Goal: Information Seeking & Learning: Check status

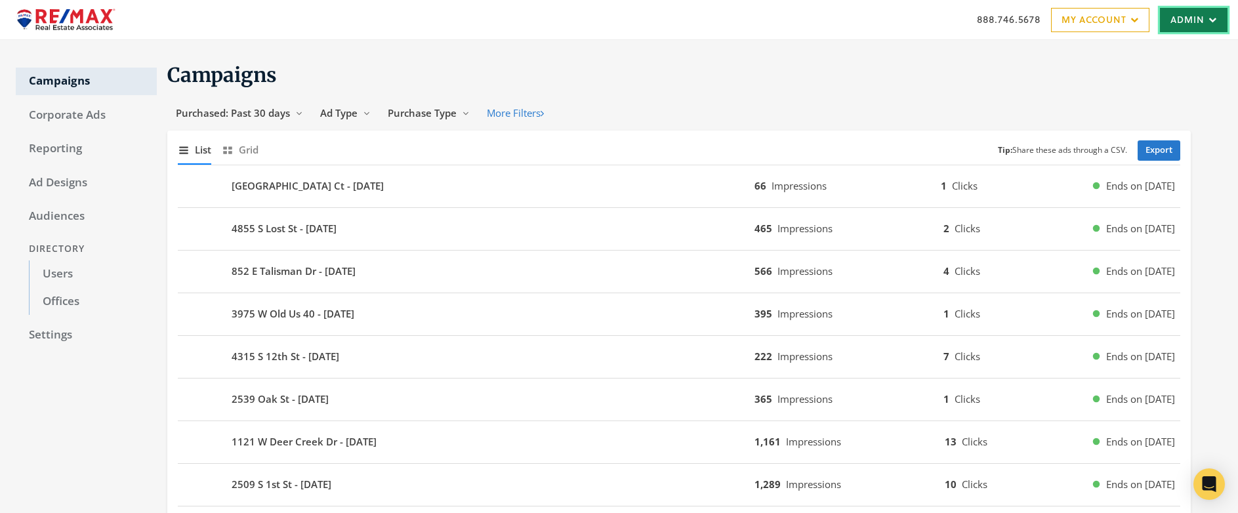
click at [1179, 24] on link "Admin" at bounding box center [1194, 20] width 68 height 24
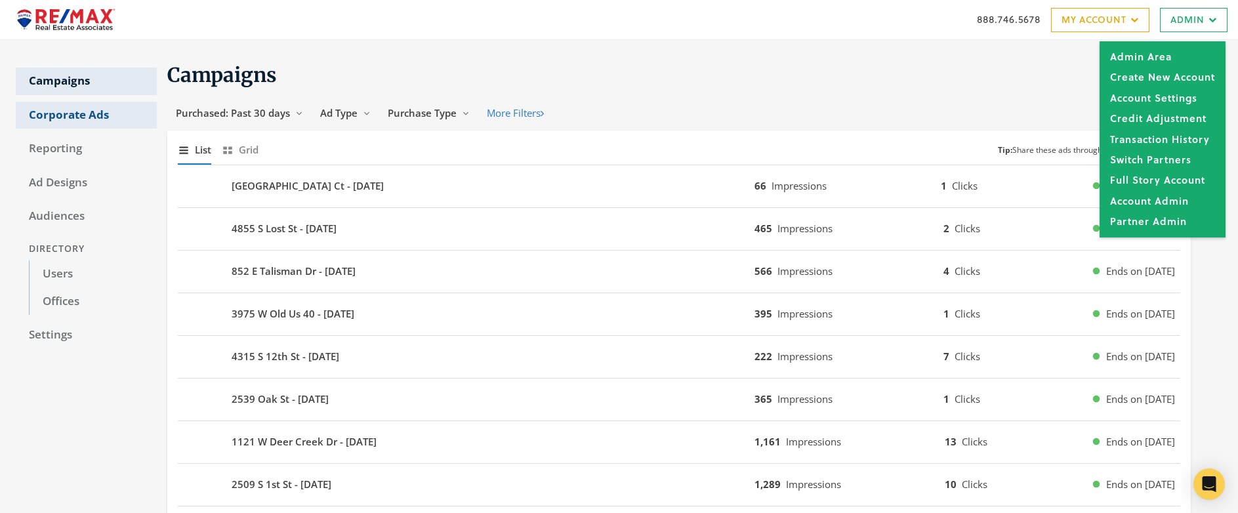
click at [85, 116] on link "Corporate Ads" at bounding box center [86, 116] width 141 height 28
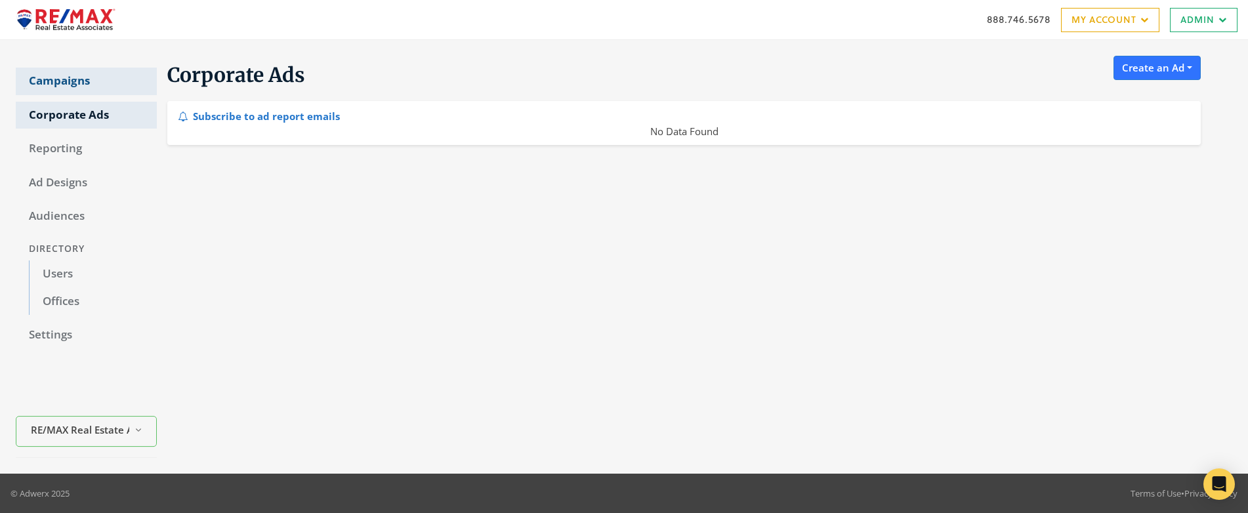
click at [87, 78] on link "Campaigns" at bounding box center [86, 82] width 141 height 28
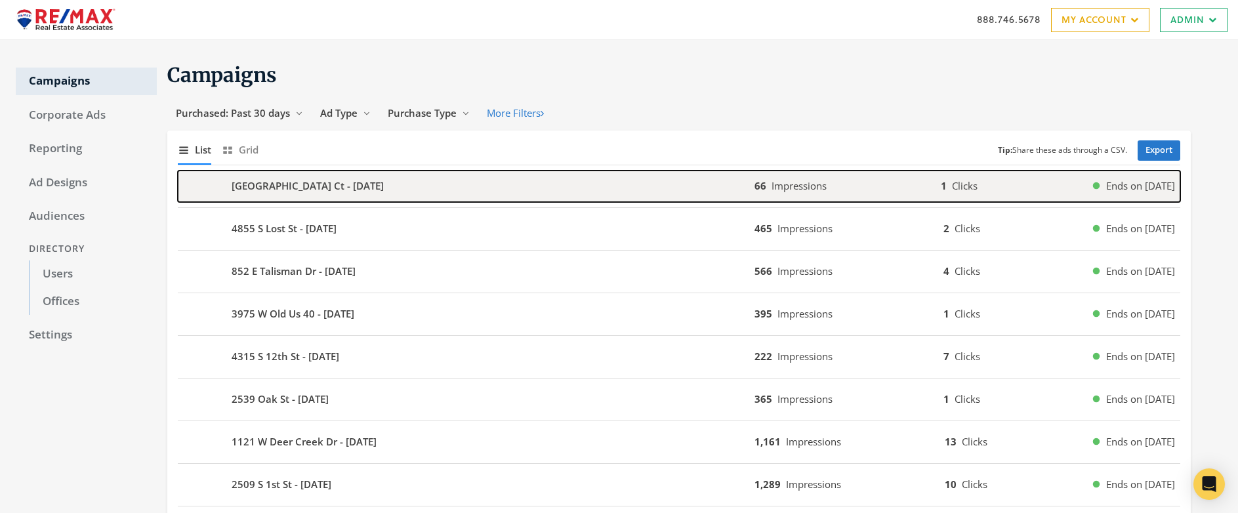
click at [291, 190] on b "10147 N Limberlost Ct - 2025-09-30" at bounding box center [308, 185] width 152 height 15
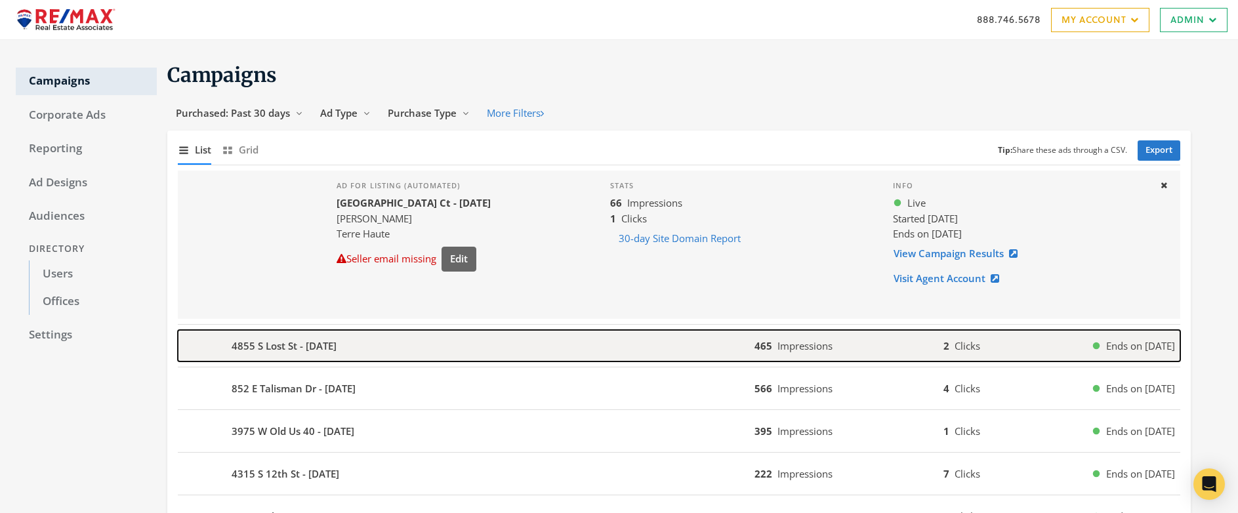
click at [295, 348] on b "4855 S Lost St - 2025-09-30" at bounding box center [284, 345] width 105 height 15
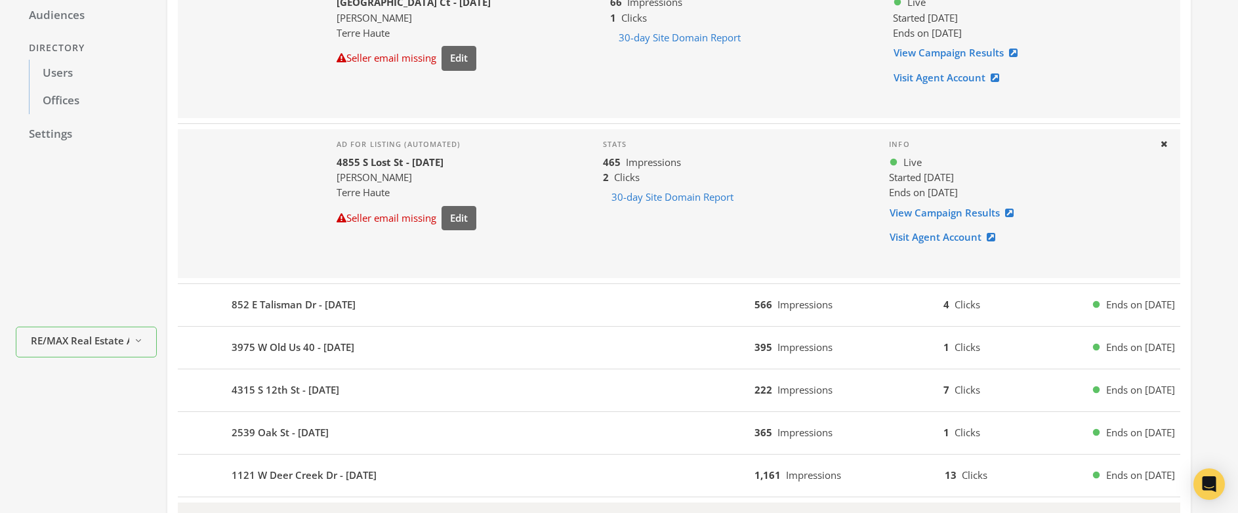
scroll to position [417, 0]
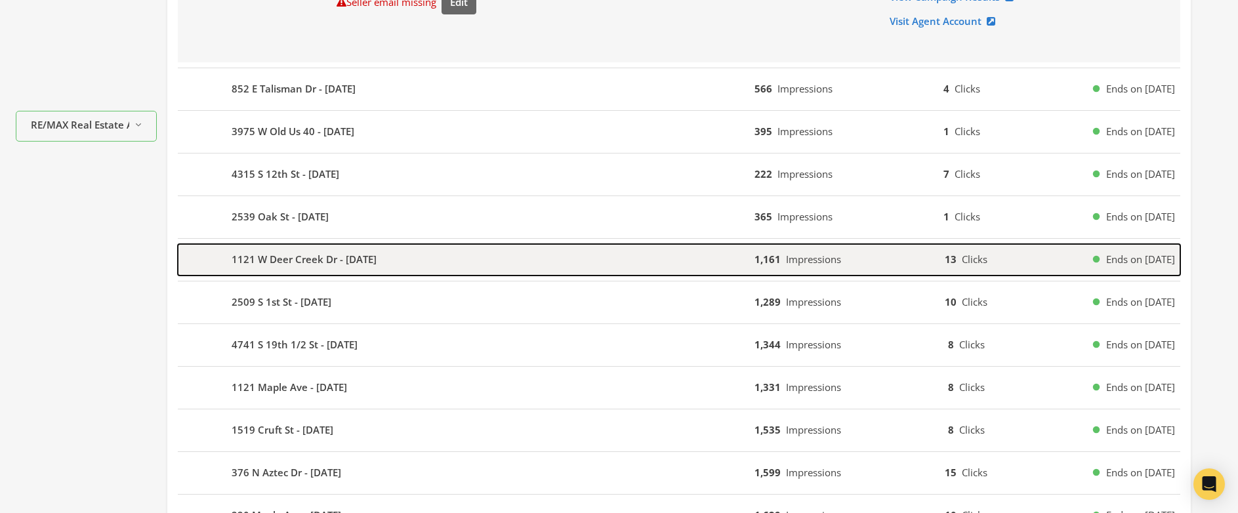
click at [268, 252] on b "1121 W Deer Creek Dr - 2025-09-27" at bounding box center [304, 259] width 145 height 15
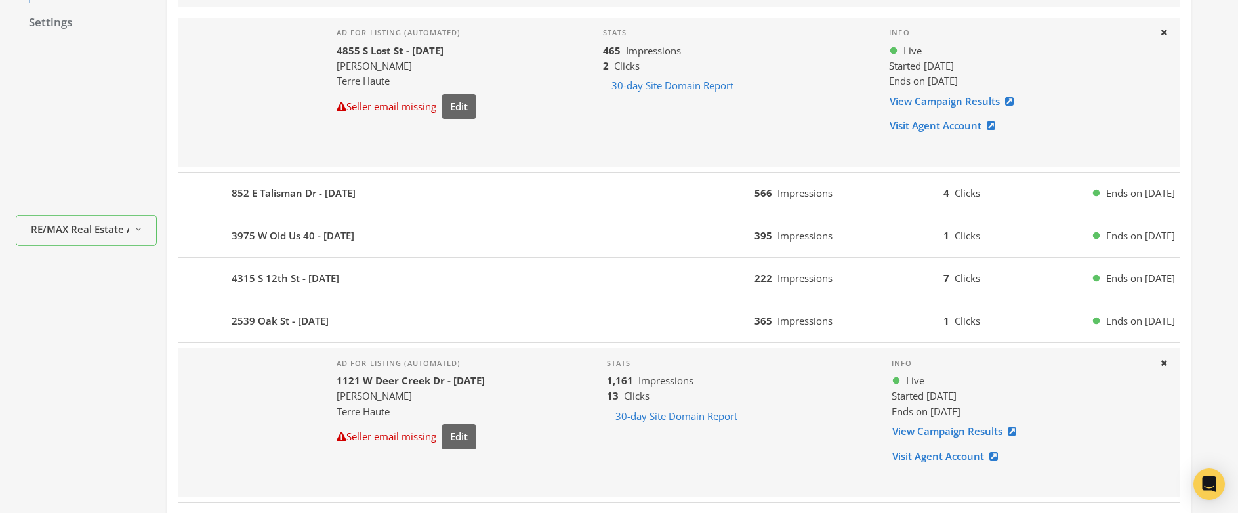
scroll to position [0, 0]
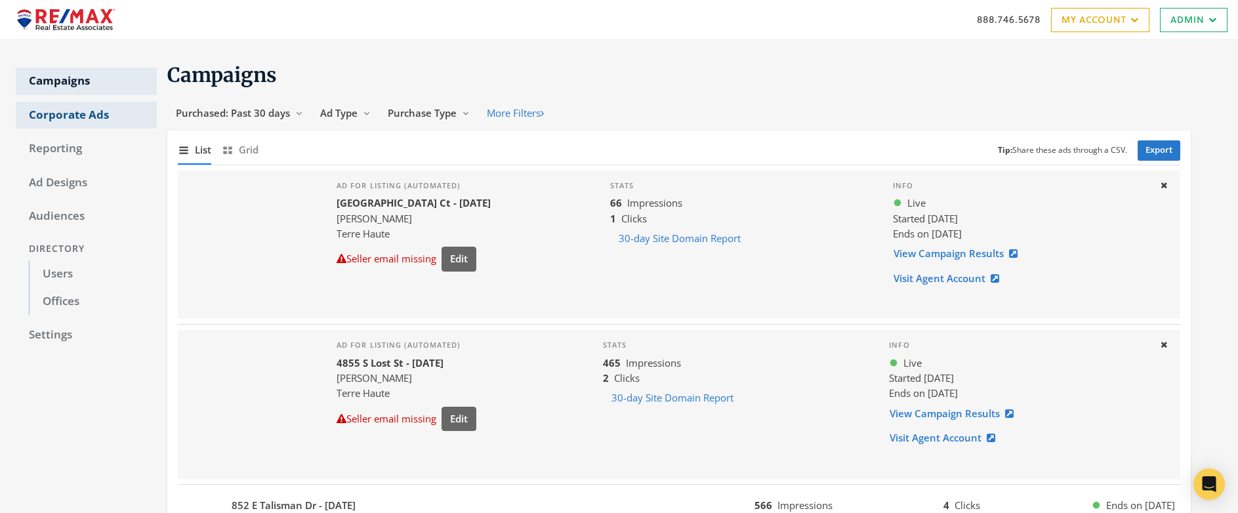
click at [71, 116] on link "Corporate Ads" at bounding box center [86, 116] width 141 height 28
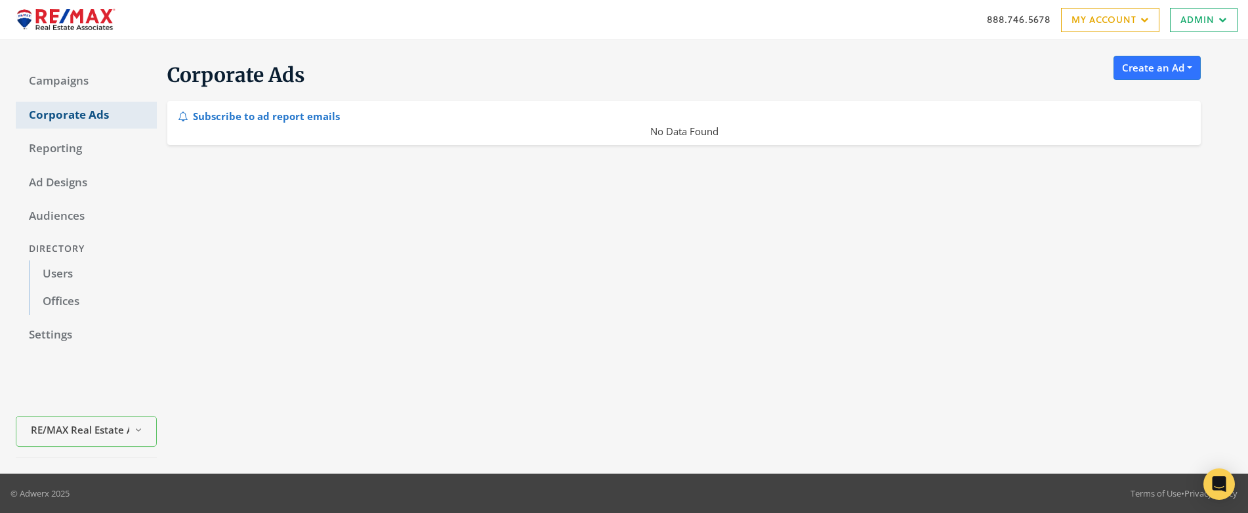
click at [71, 116] on link "Corporate Ads" at bounding box center [86, 116] width 141 height 28
click at [66, 82] on link "Campaigns" at bounding box center [86, 82] width 141 height 28
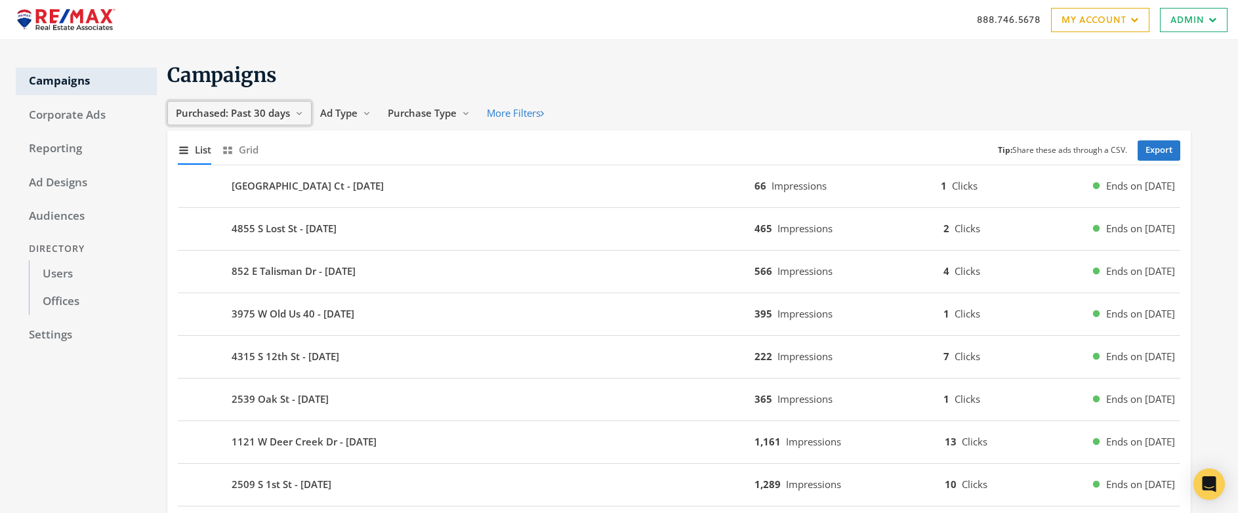
click at [257, 115] on span "Purchased: Past 30 days" at bounding box center [233, 112] width 114 height 13
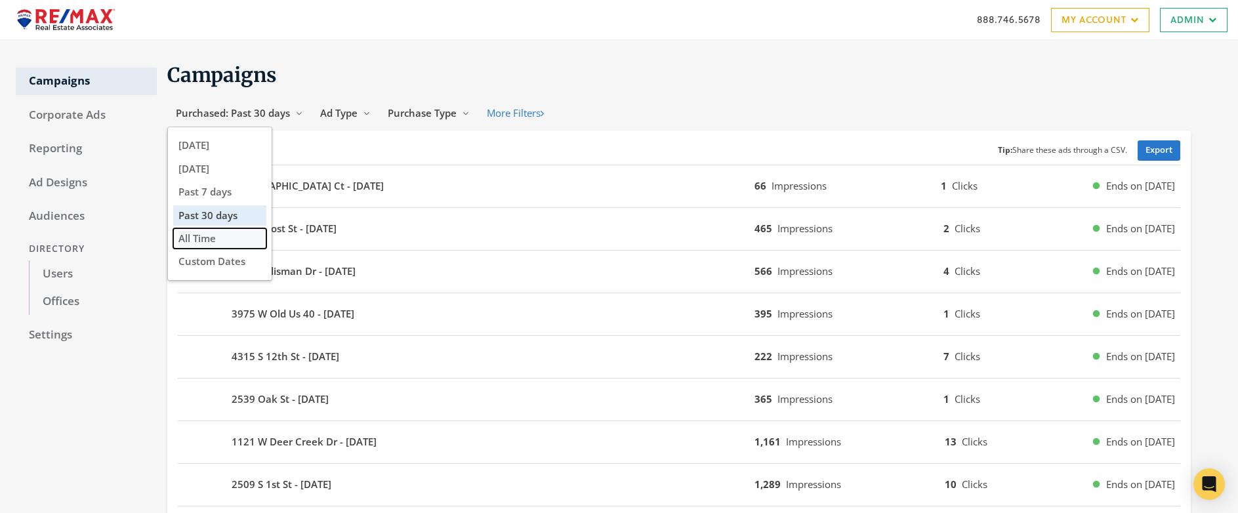
click at [213, 234] on span "All Time" at bounding box center [196, 238] width 37 height 13
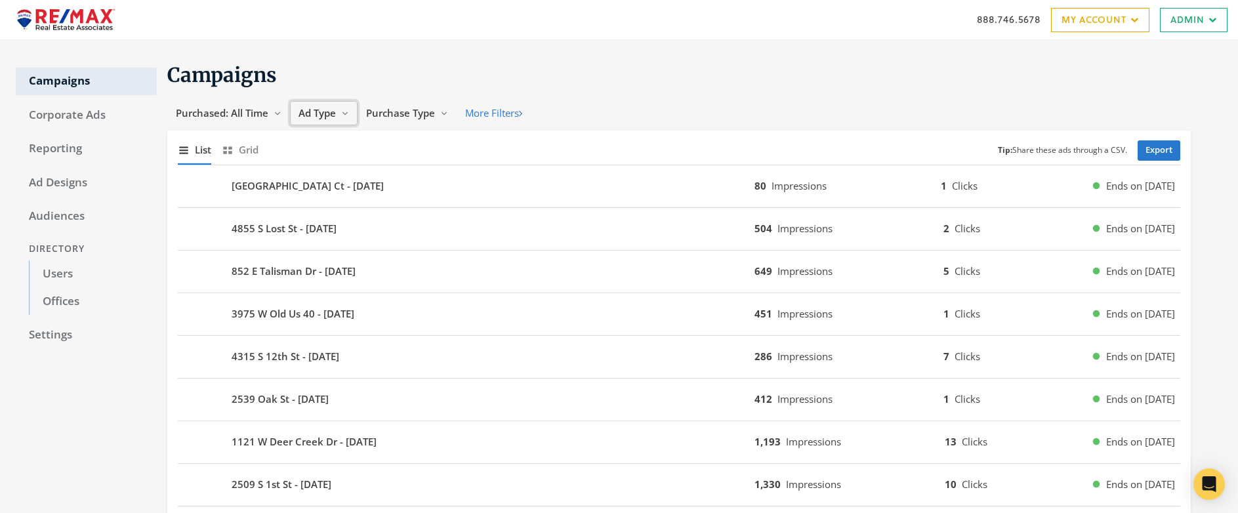
click at [314, 110] on span "Ad Type" at bounding box center [316, 112] width 37 height 13
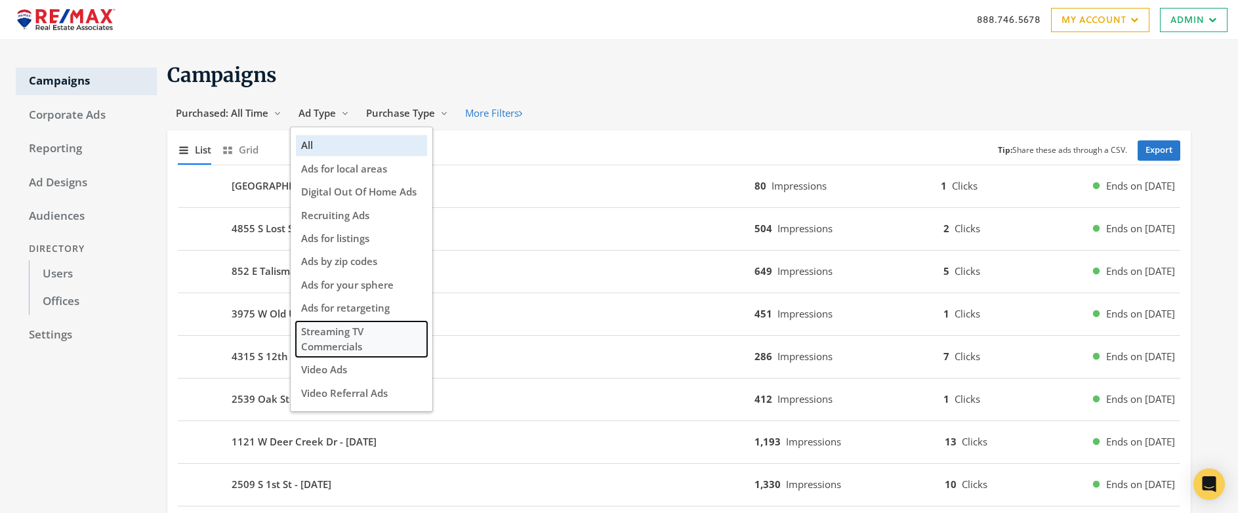
click at [351, 337] on span "Streaming TV Commercials" at bounding box center [332, 339] width 62 height 28
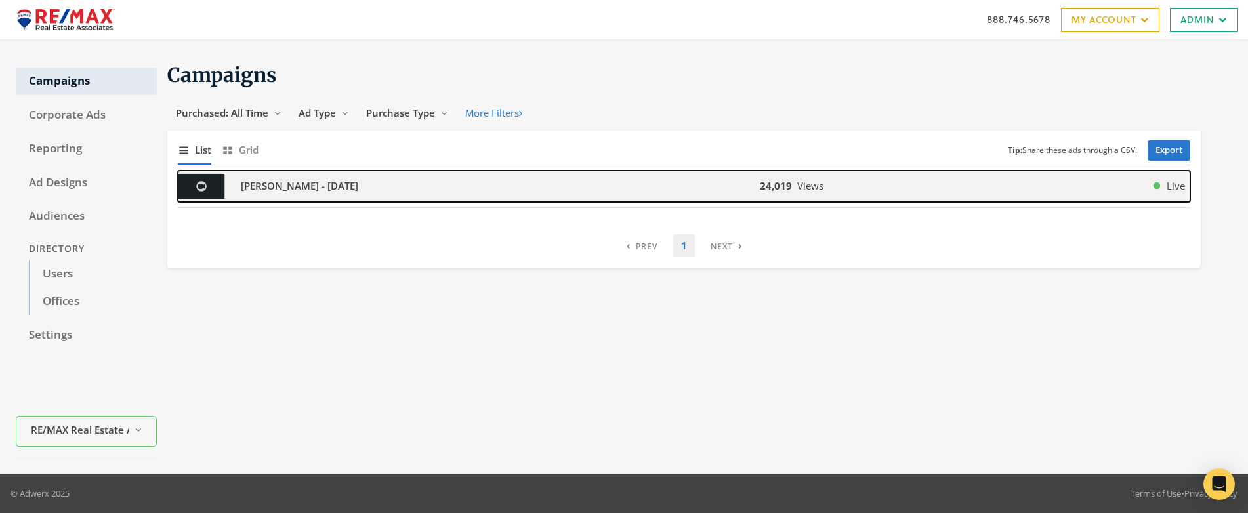
click at [319, 187] on b "Mark McCreery - 2021-05-26" at bounding box center [299, 185] width 117 height 15
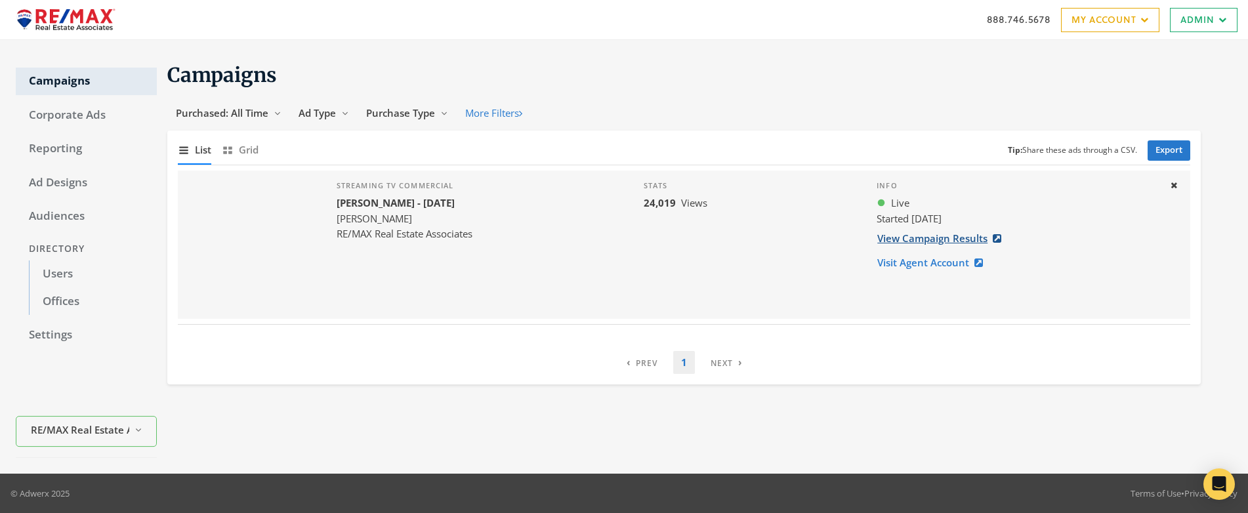
click at [899, 239] on link "View Campaign Results" at bounding box center [942, 238] width 133 height 24
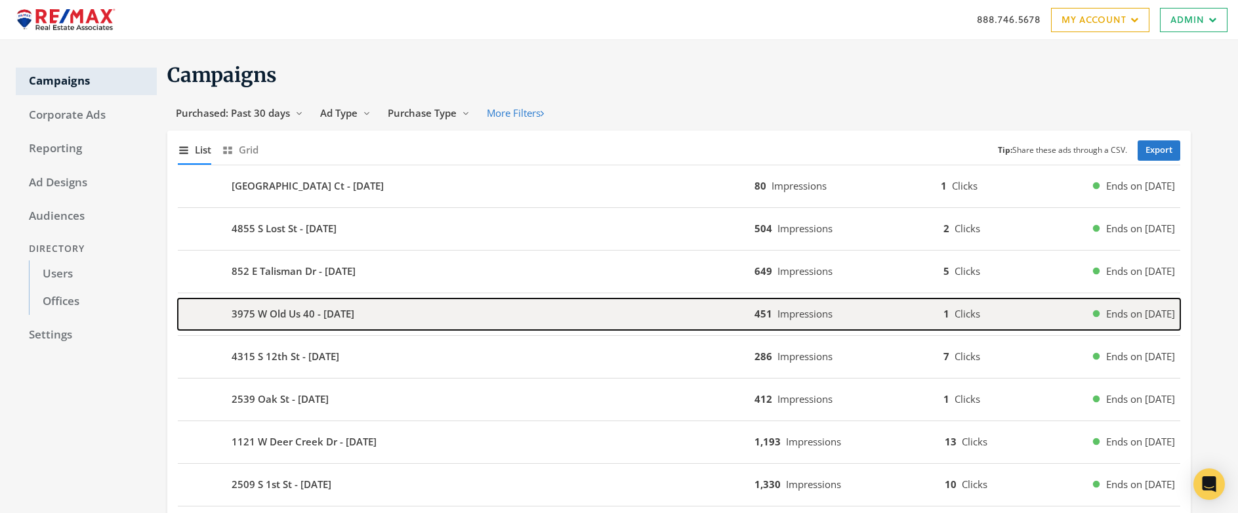
click at [300, 317] on b "3975 W Old Us 40 - 2025-09-30" at bounding box center [293, 313] width 123 height 15
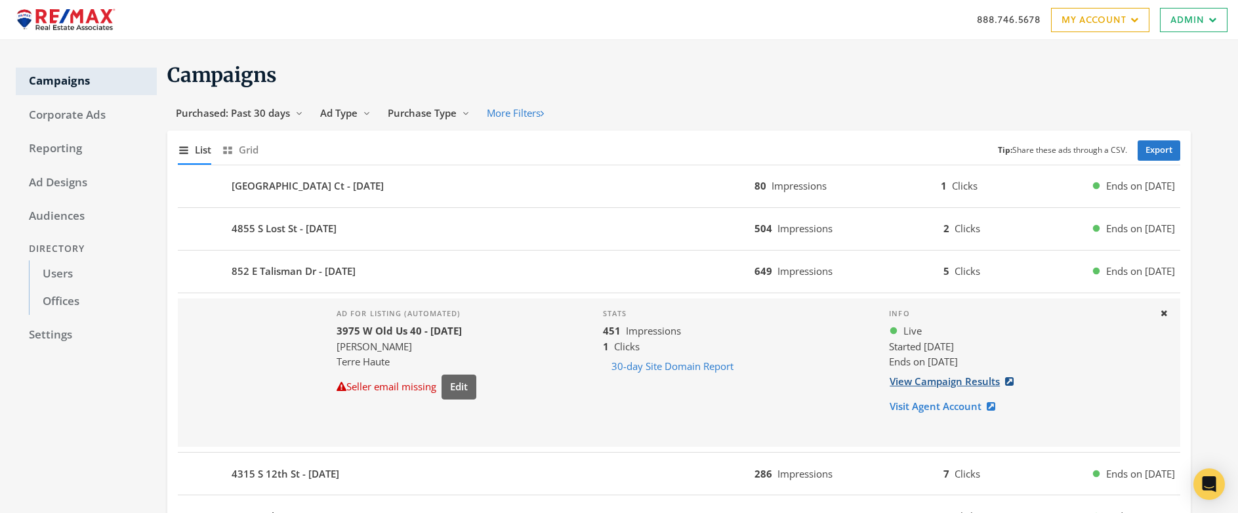
click at [936, 386] on link "View Campaign Results" at bounding box center [955, 381] width 133 height 24
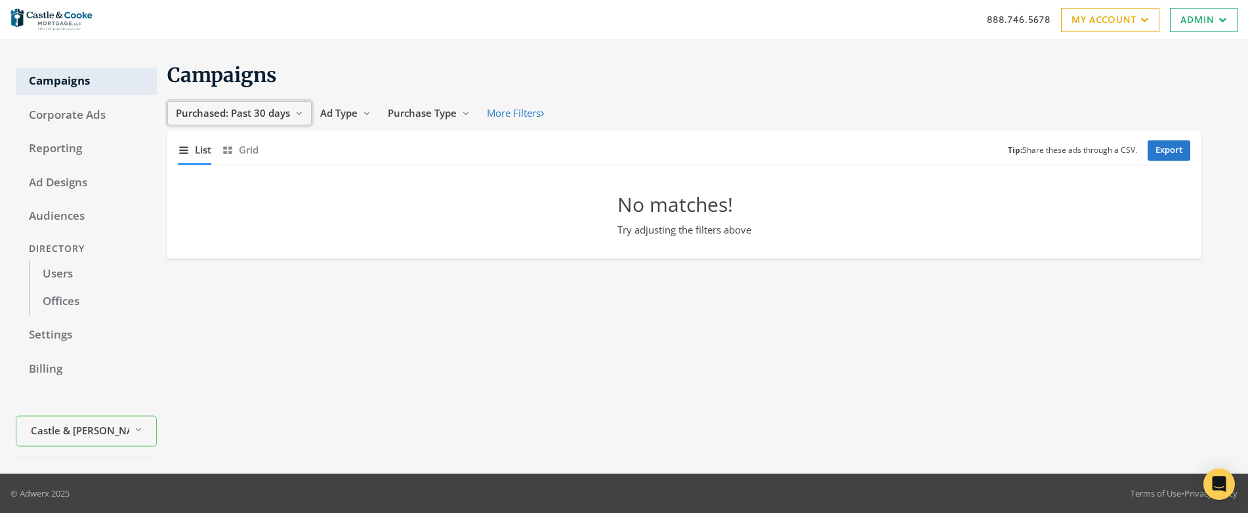
click at [227, 108] on span "Purchased: Past 30 days" at bounding box center [233, 112] width 114 height 13
click at [208, 235] on span "All Time" at bounding box center [196, 238] width 37 height 13
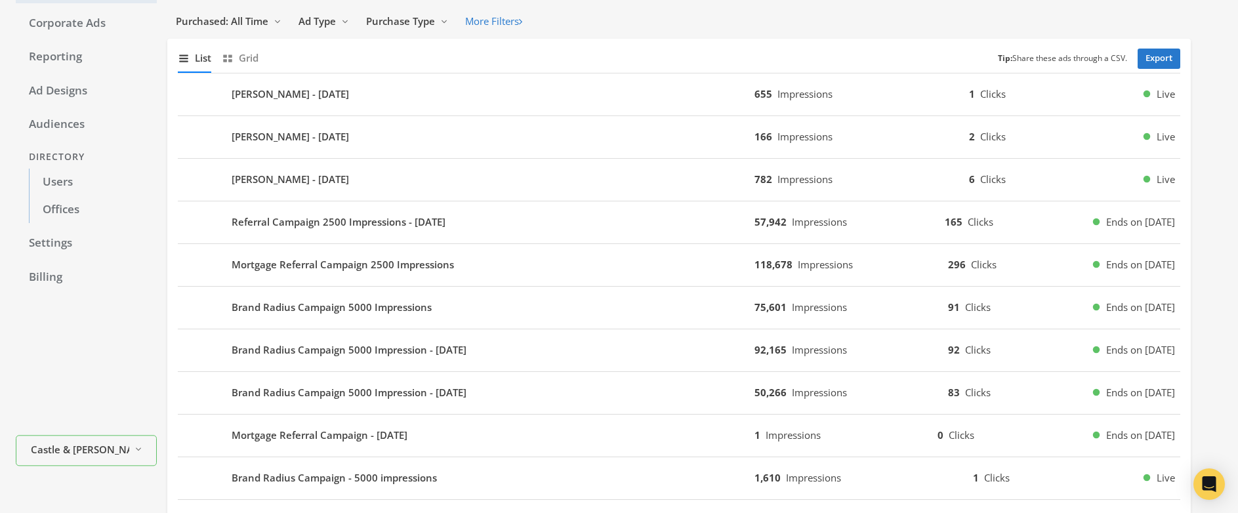
scroll to position [95, 0]
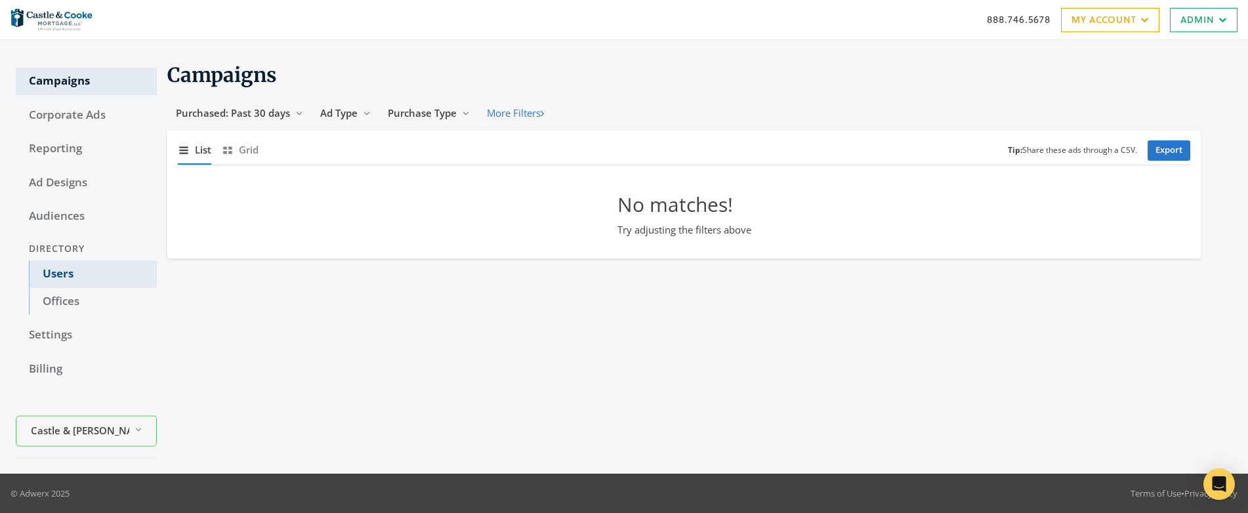
click at [67, 272] on link "Users" at bounding box center [93, 274] width 128 height 28
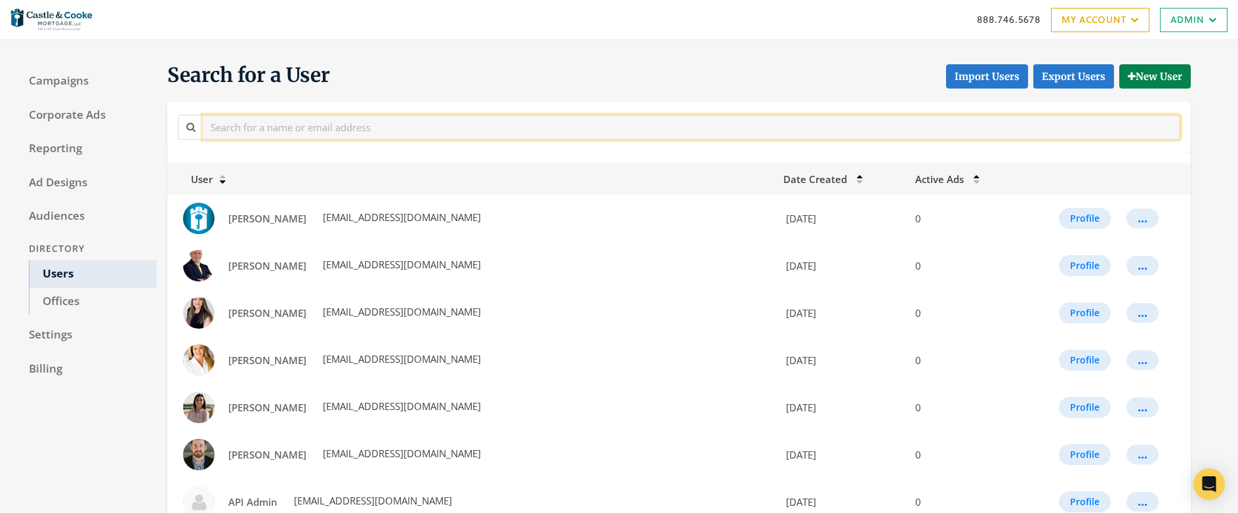
click at [354, 129] on input "text" at bounding box center [691, 127] width 977 height 24
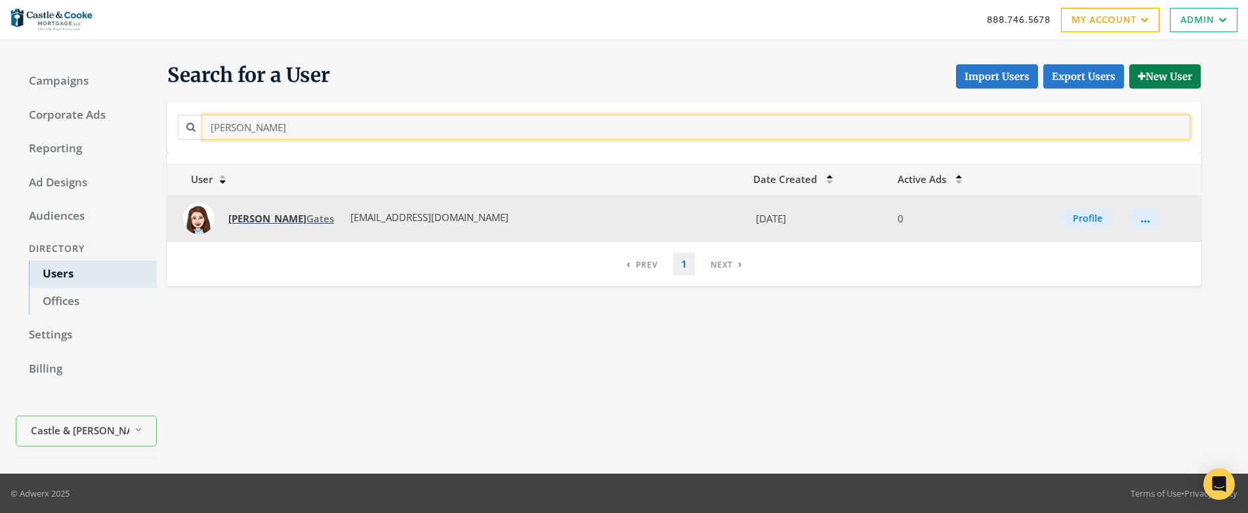
type input "[PERSON_NAME]"
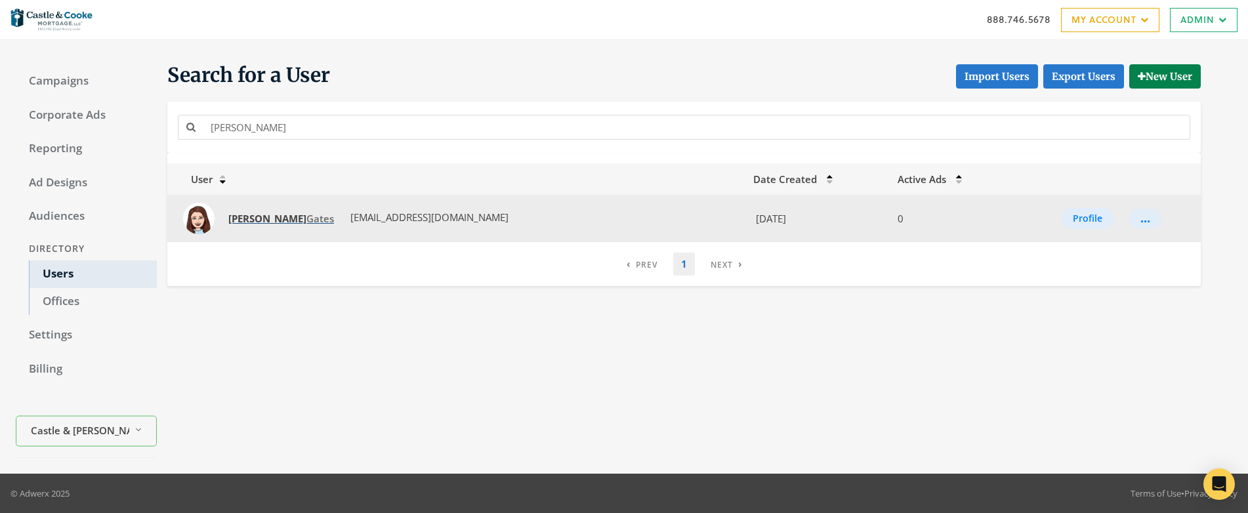
click at [264, 216] on span "[PERSON_NAME]" at bounding box center [281, 218] width 106 height 13
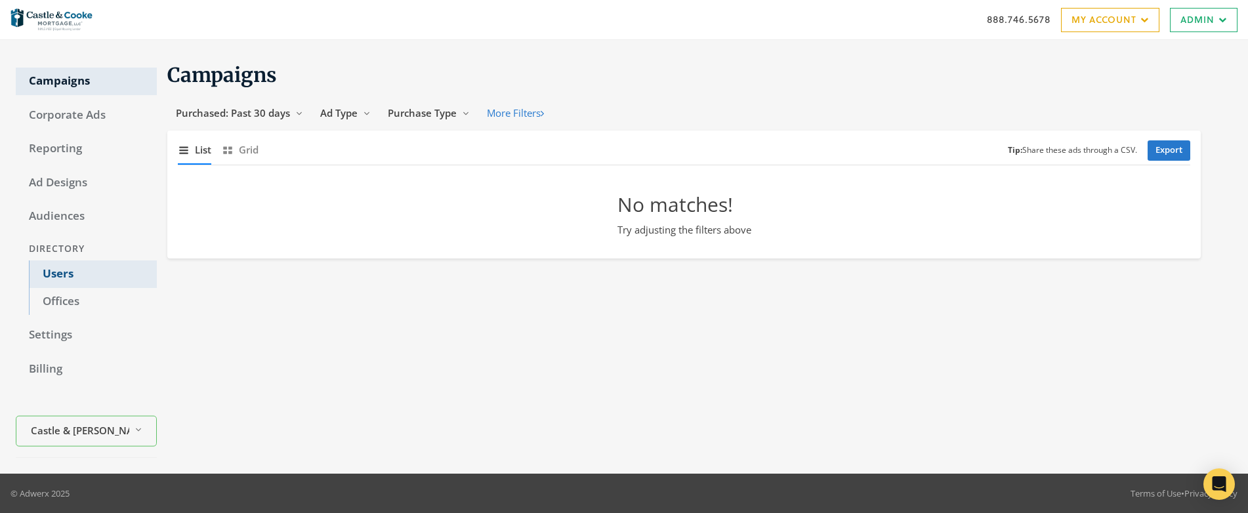
click at [55, 272] on link "Users" at bounding box center [93, 274] width 128 height 28
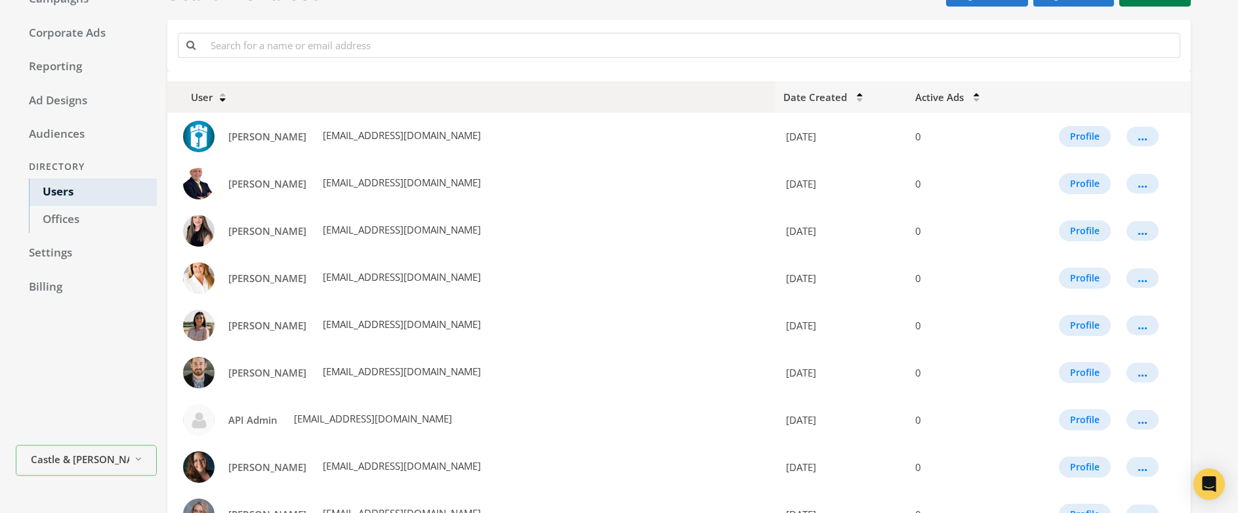
scroll to position [62, 0]
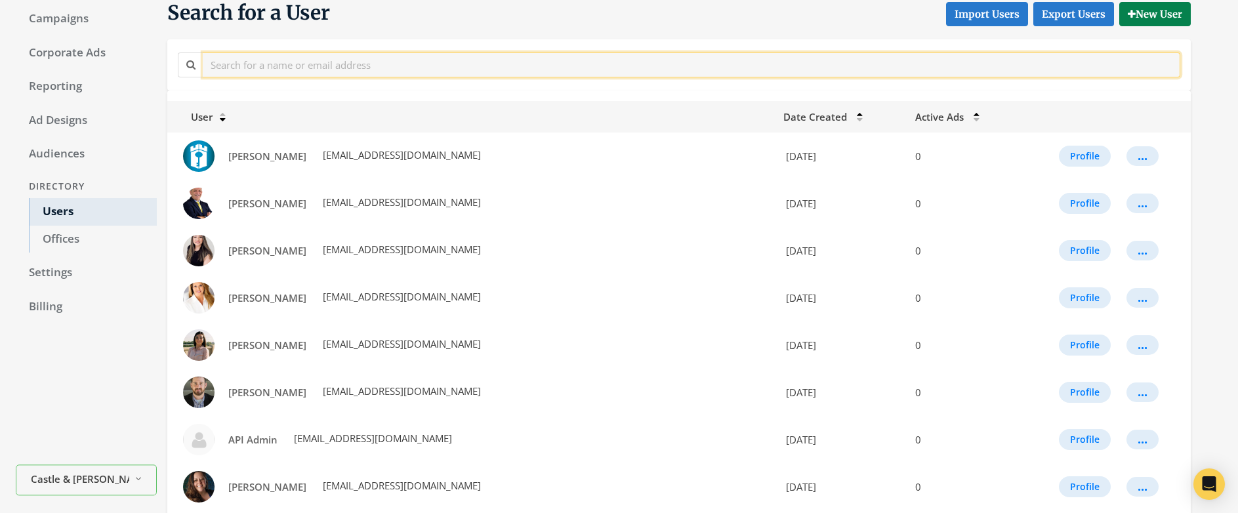
click at [338, 73] on input "text" at bounding box center [691, 64] width 977 height 24
type input "tony"
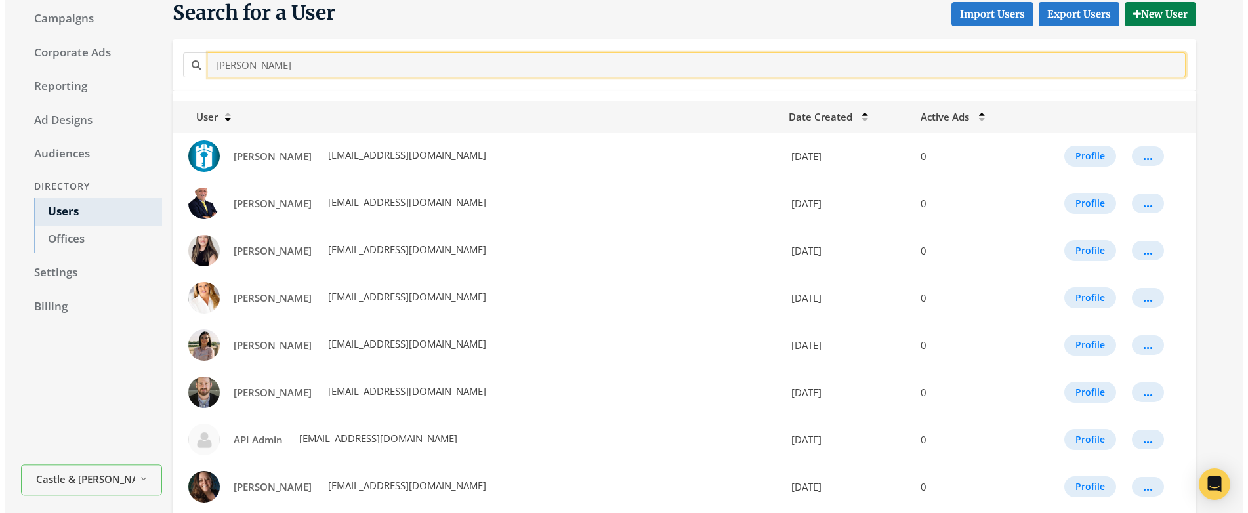
scroll to position [0, 0]
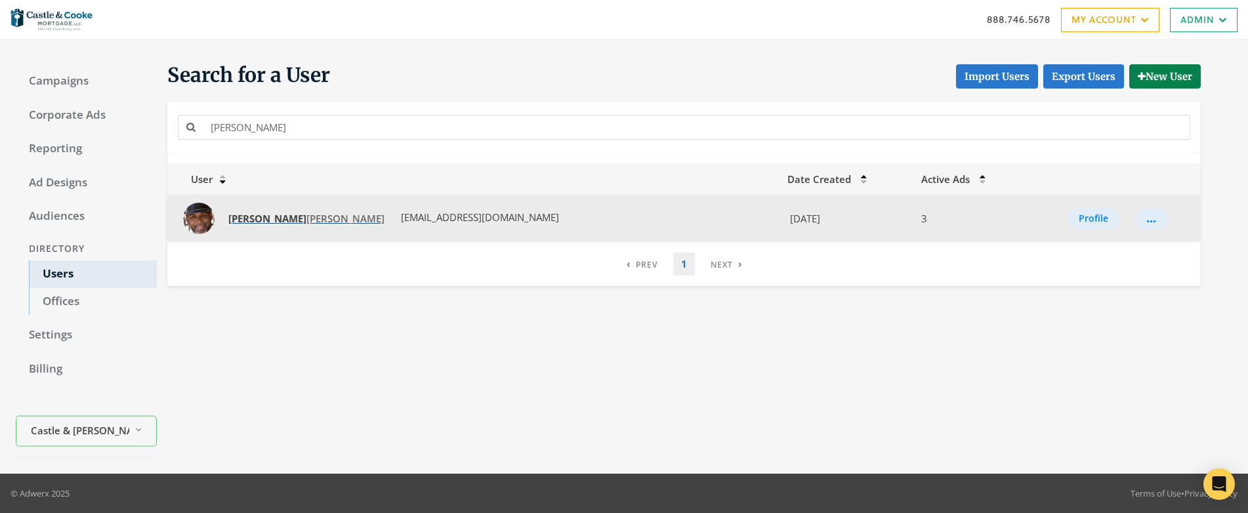
click at [262, 222] on span "Tony Munoz" at bounding box center [306, 218] width 156 height 13
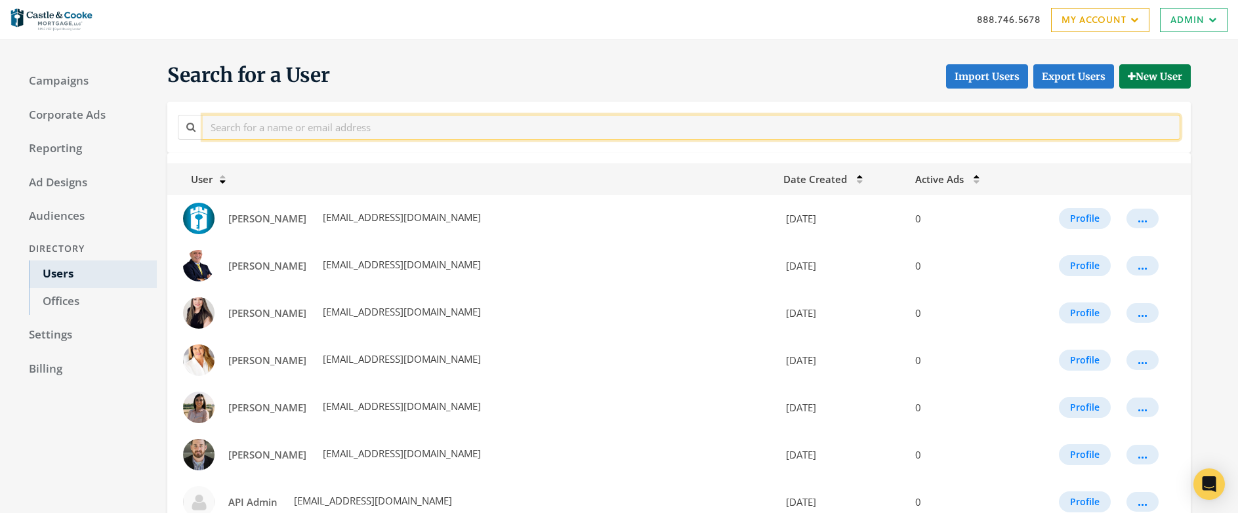
click at [286, 127] on input "text" at bounding box center [691, 127] width 977 height 24
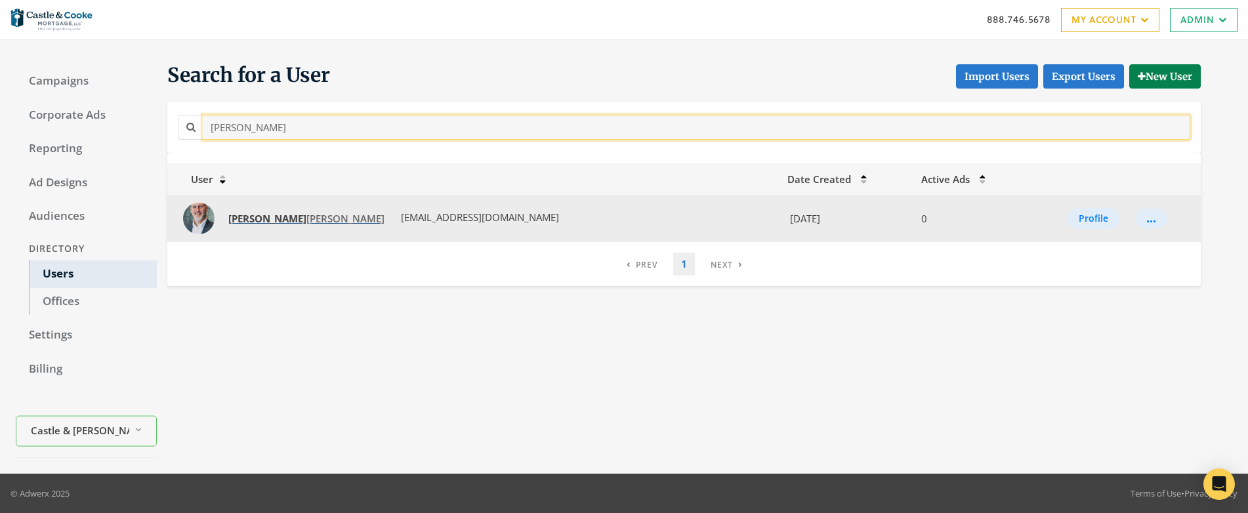
type input "[PERSON_NAME]"
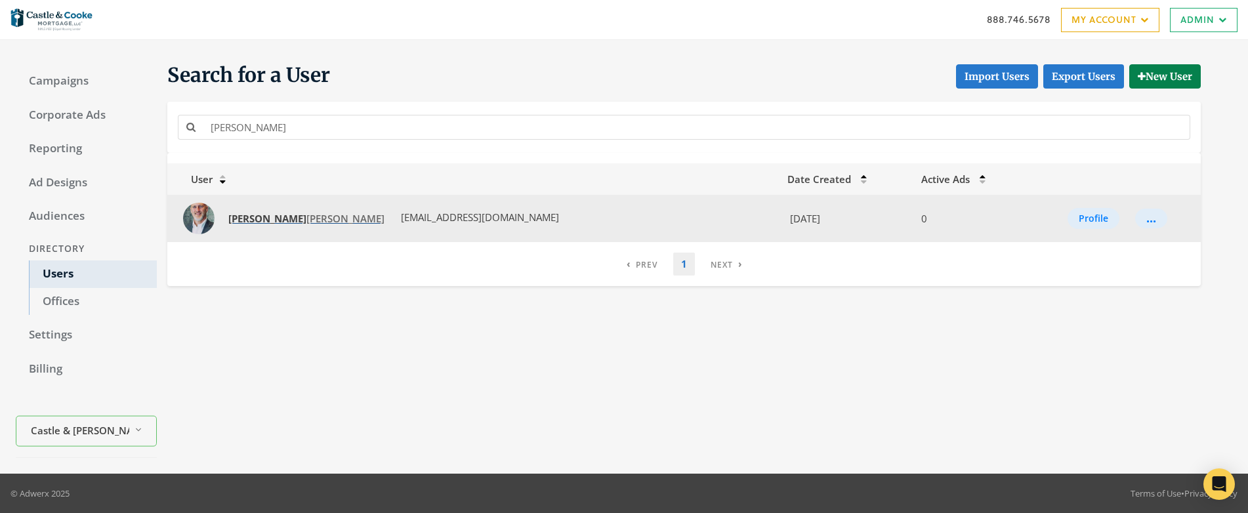
click at [272, 219] on span "[PERSON_NAME]" at bounding box center [306, 218] width 156 height 13
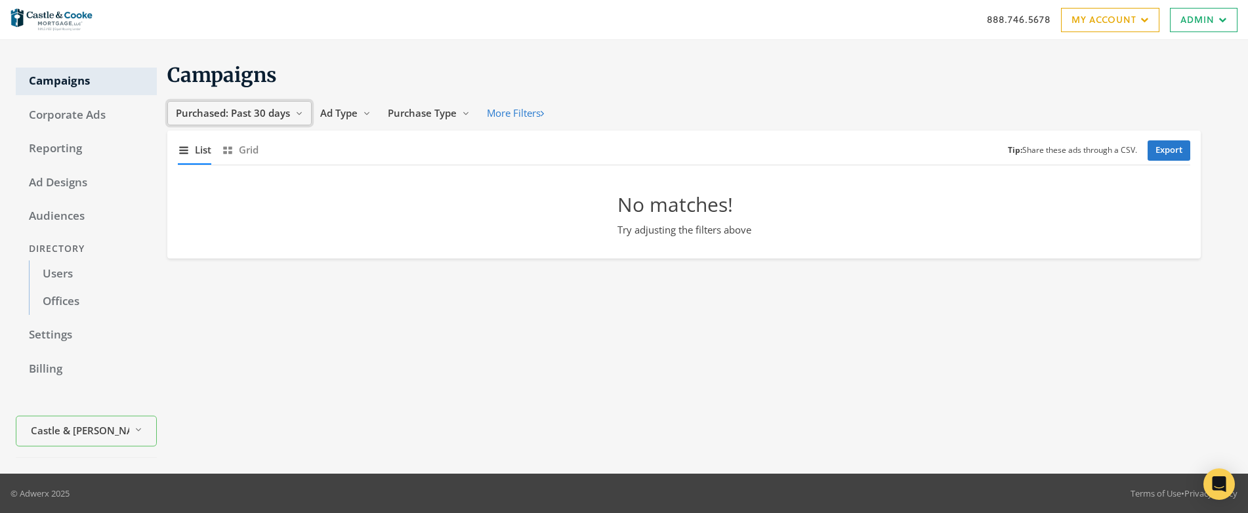
click at [244, 114] on span "Purchased: Past 30 days" at bounding box center [233, 112] width 114 height 13
click at [199, 236] on span "All Time" at bounding box center [196, 238] width 37 height 13
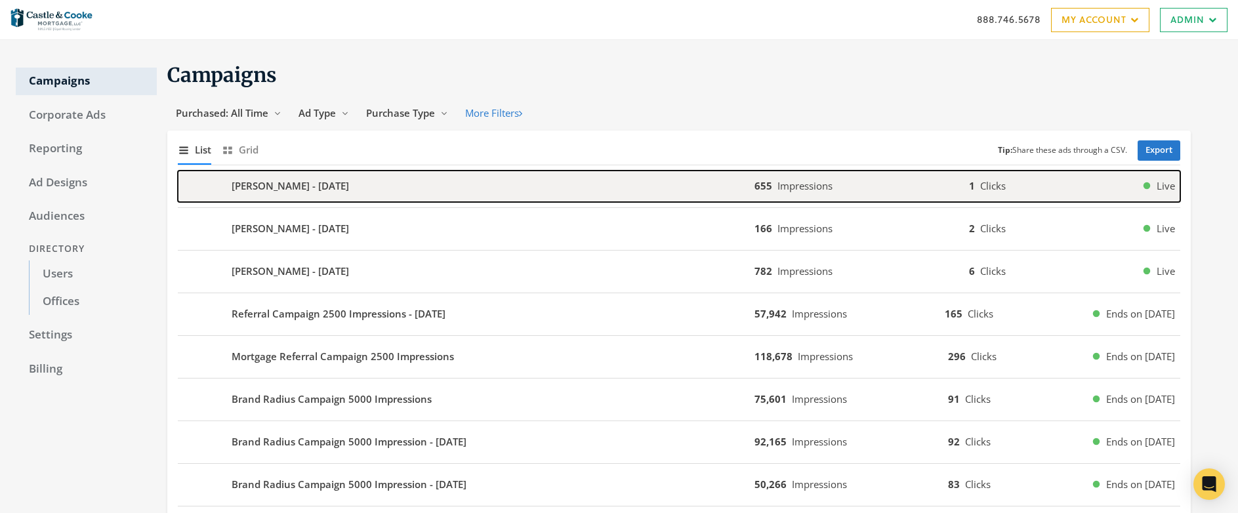
click at [497, 188] on div "[PERSON_NAME] - [DATE]" at bounding box center [466, 186] width 577 height 31
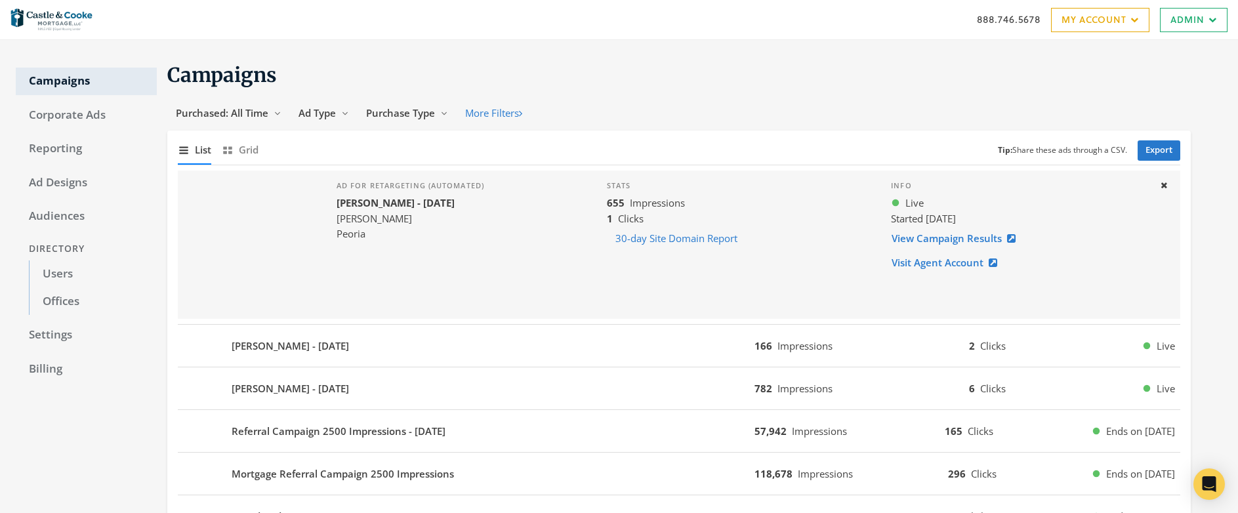
click at [364, 205] on b "[PERSON_NAME] - [DATE]" at bounding box center [395, 202] width 118 height 13
click at [485, 204] on div "Ad for retargeting (automated) [PERSON_NAME] - [DATE] [PERSON_NAME] Peoria" at bounding box center [410, 245] width 169 height 148
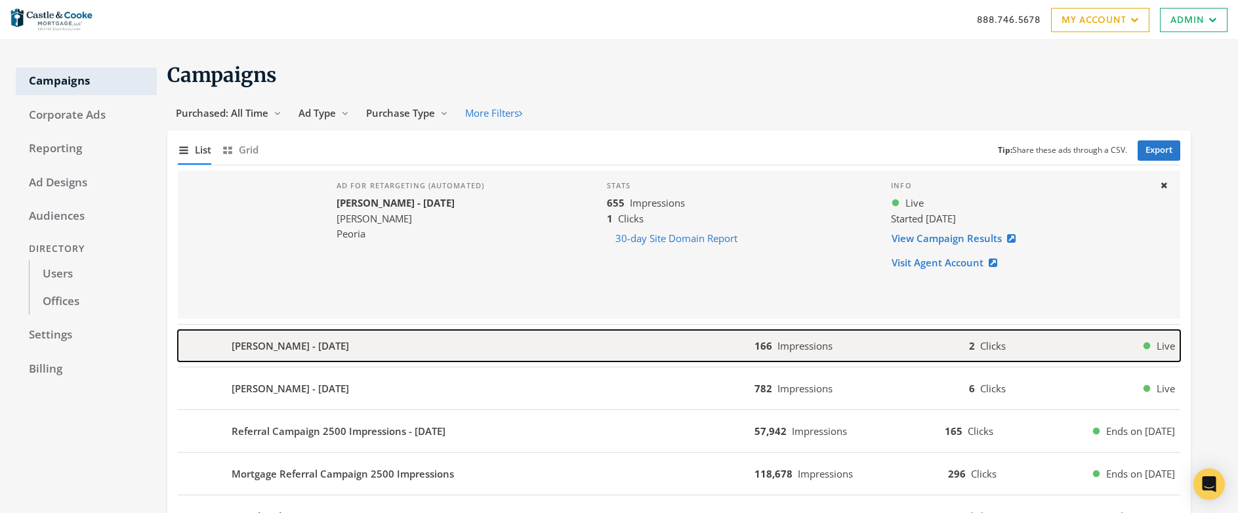
click at [339, 345] on b "[PERSON_NAME] - [DATE]" at bounding box center [290, 345] width 117 height 15
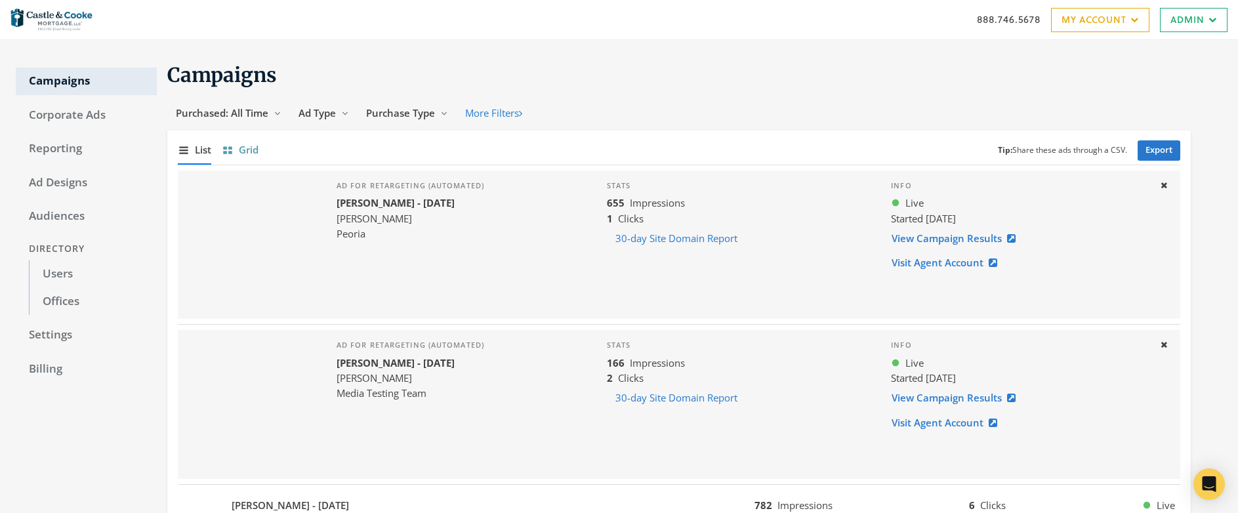
click at [247, 150] on span "Grid" at bounding box center [249, 149] width 20 height 15
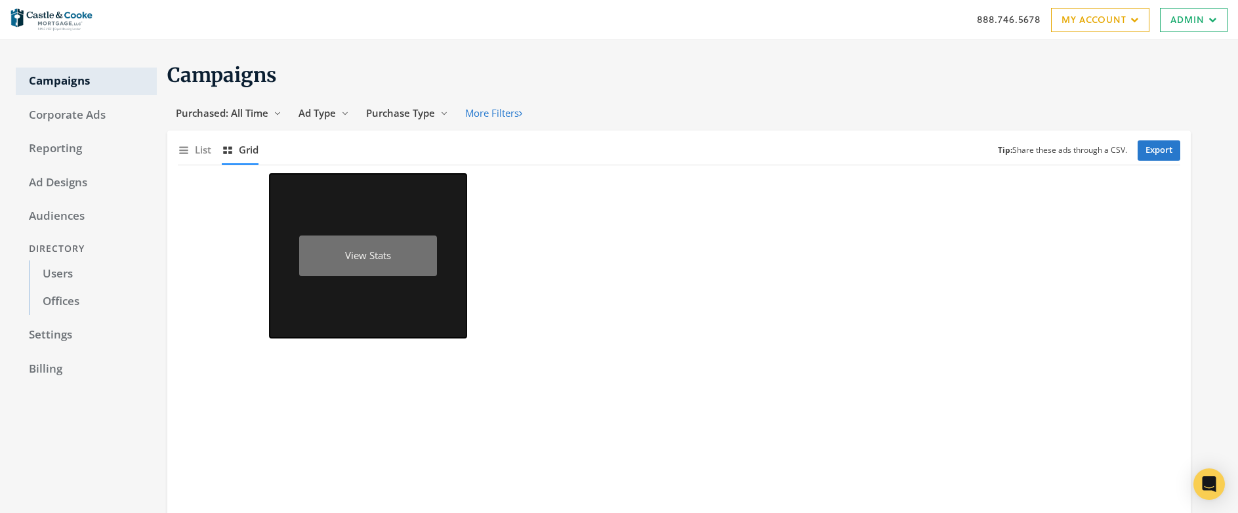
click at [359, 260] on div "View Stats" at bounding box center [368, 255] width 138 height 41
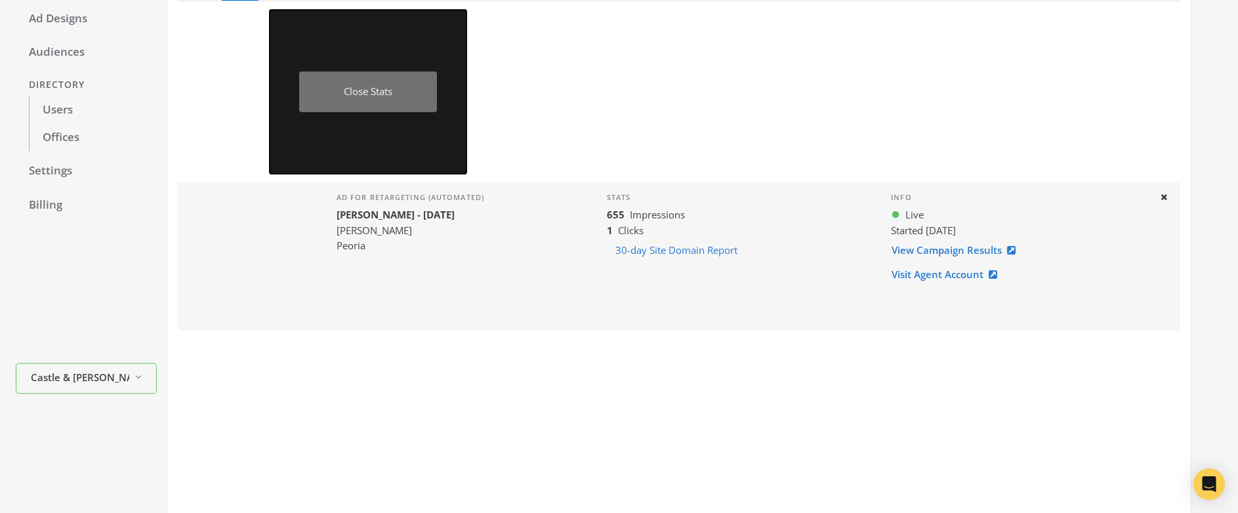
scroll to position [26, 0]
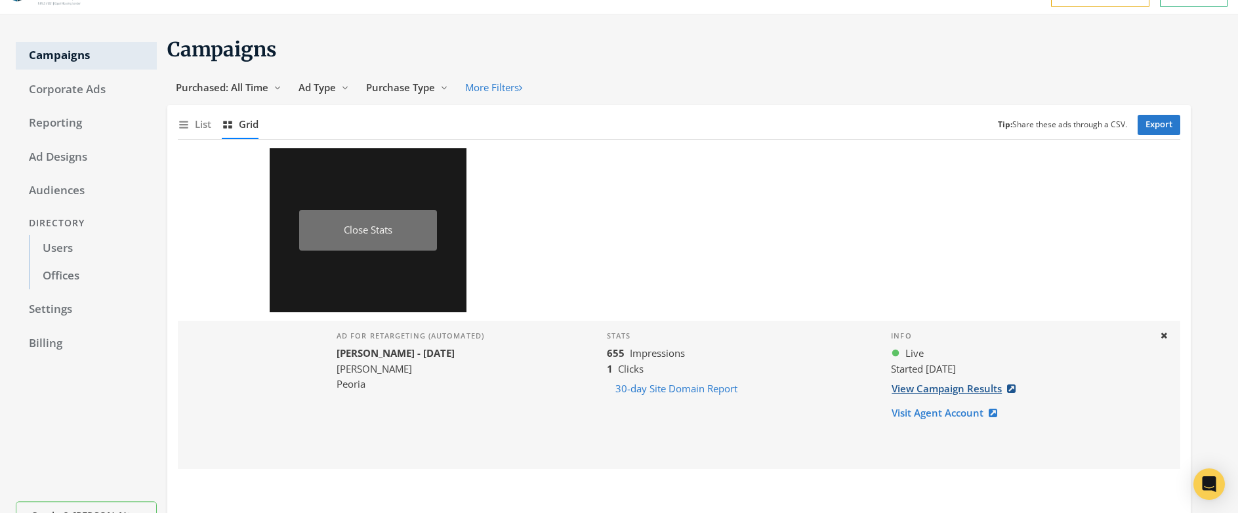
click at [932, 388] on link "View Campaign Results" at bounding box center [957, 389] width 133 height 24
